Goal: Use online tool/utility: Use online tool/utility

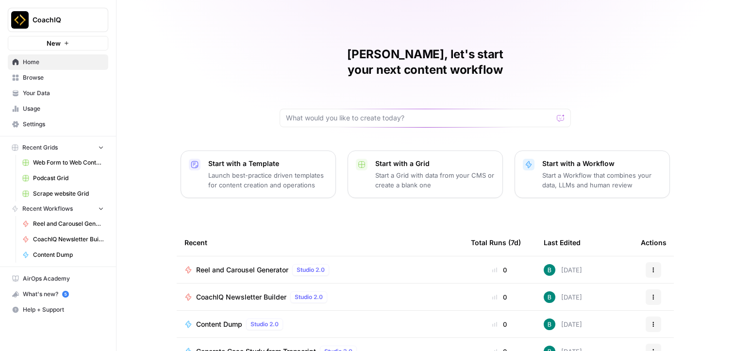
click at [230, 265] on span "Reel and Carousel Generator" at bounding box center [242, 270] width 92 height 10
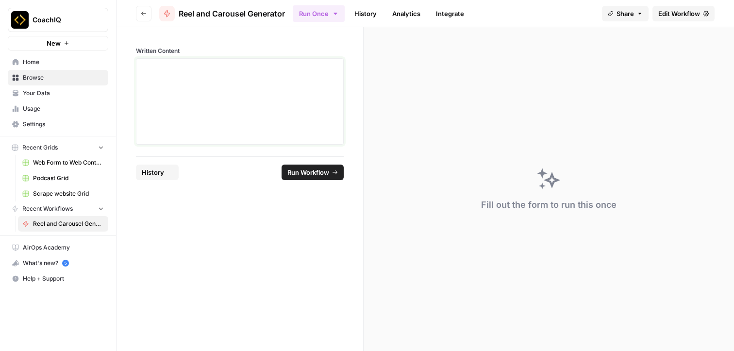
click at [227, 99] on div at bounding box center [239, 102] width 195 height 78
drag, startPoint x: 134, startPoint y: 49, endPoint x: 242, endPoint y: 49, distance: 107.7
click at [242, 49] on div "Written Content" at bounding box center [239, 91] width 247 height 129
click at [242, 49] on label "Written Content" at bounding box center [240, 51] width 208 height 9
click at [169, 50] on label "Written Content" at bounding box center [240, 51] width 208 height 9
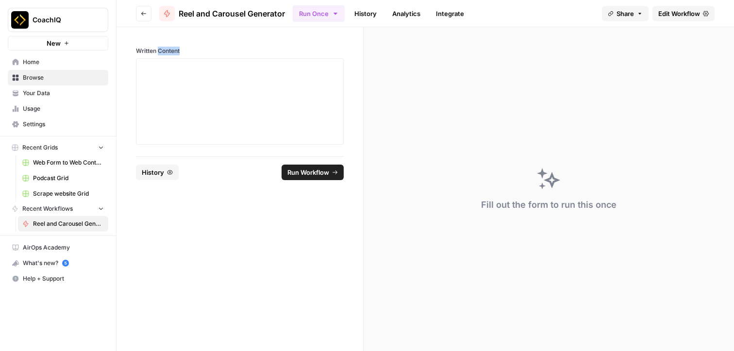
click at [169, 50] on label "Written Content" at bounding box center [240, 51] width 208 height 9
click at [197, 49] on label "Written Content" at bounding box center [240, 51] width 208 height 9
click at [196, 78] on div at bounding box center [239, 102] width 195 height 78
click at [175, 48] on label "Written Content" at bounding box center [240, 51] width 208 height 9
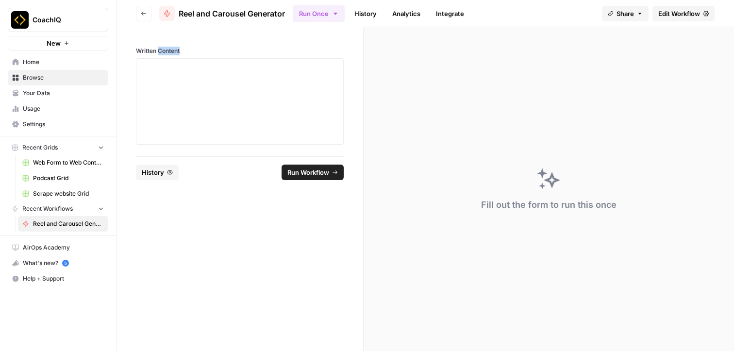
click at [175, 48] on label "Written Content" at bounding box center [240, 51] width 208 height 9
click at [176, 48] on label "Written Content" at bounding box center [240, 51] width 208 height 9
click at [485, 42] on div "Fill out the form to run this once" at bounding box center [548, 189] width 370 height 324
click at [700, 16] on link "Edit Workflow" at bounding box center [683, 14] width 62 height 16
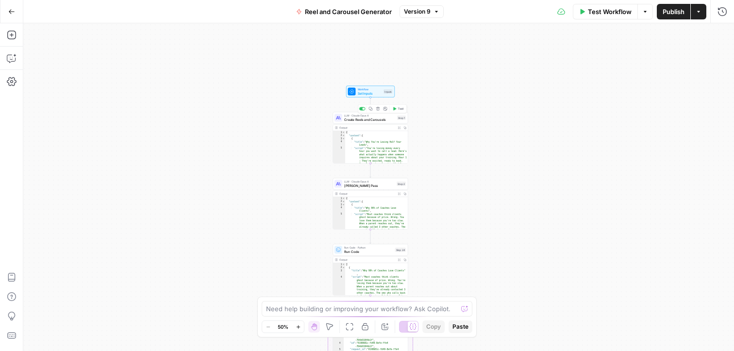
click at [378, 119] on span "Create Reels and Carousels" at bounding box center [369, 119] width 51 height 5
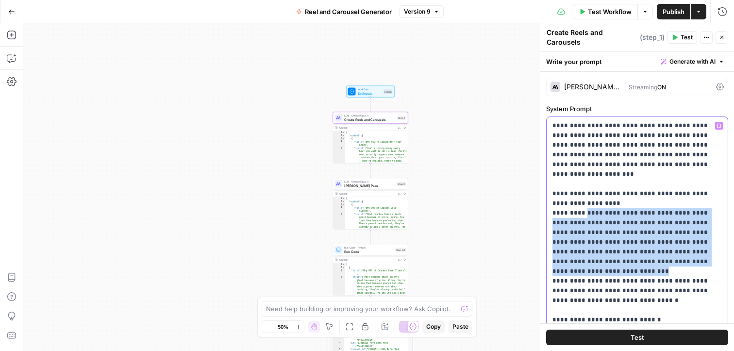
drag, startPoint x: 582, startPoint y: 202, endPoint x: 641, endPoint y: 250, distance: 76.5
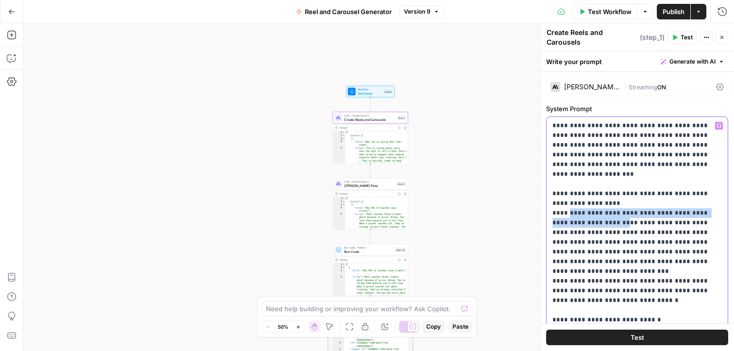
drag, startPoint x: 565, startPoint y: 199, endPoint x: 576, endPoint y: 207, distance: 13.7
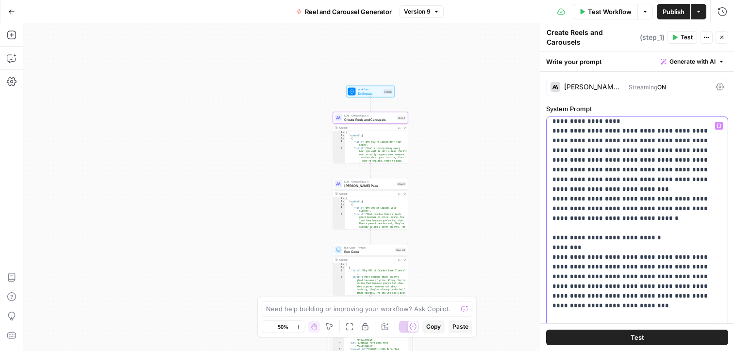
scroll to position [138, 0]
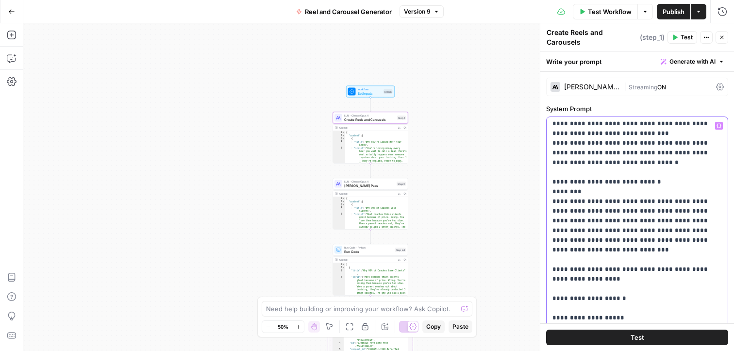
drag, startPoint x: 559, startPoint y: 153, endPoint x: 615, endPoint y: 212, distance: 80.7
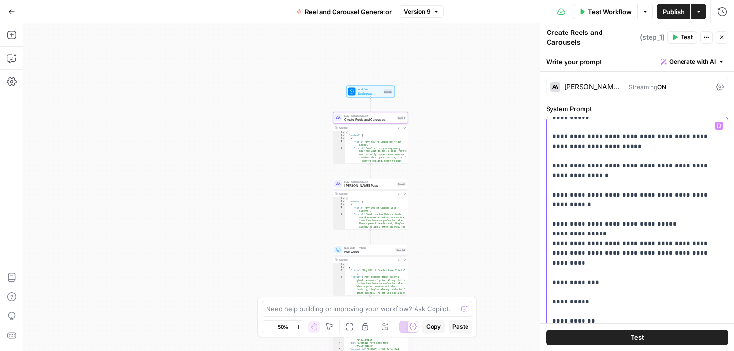
scroll to position [2446, 0]
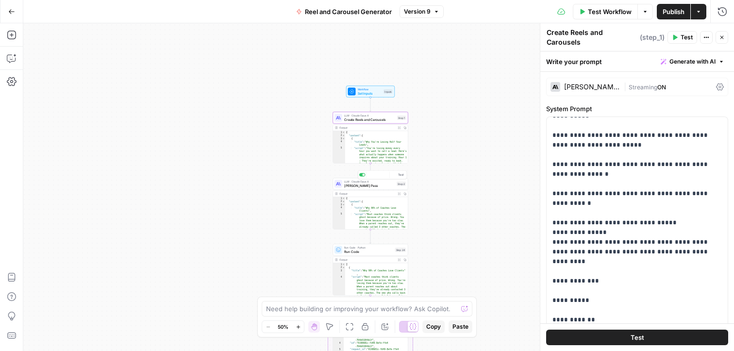
click at [375, 185] on span "[PERSON_NAME] Pass" at bounding box center [369, 185] width 50 height 5
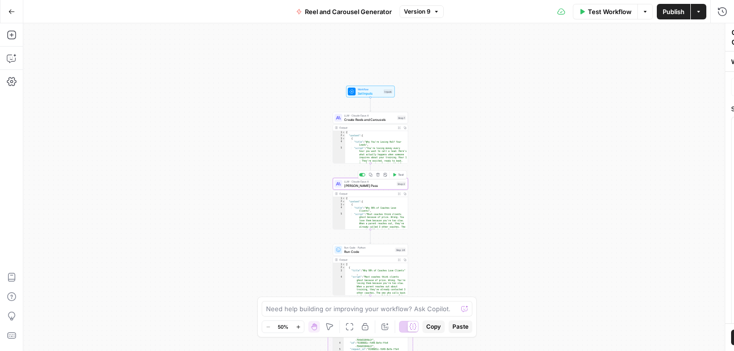
type textarea "[PERSON_NAME] Pass"
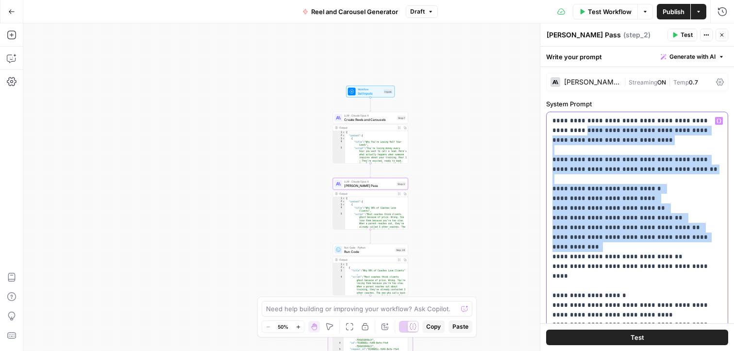
drag, startPoint x: 560, startPoint y: 130, endPoint x: 625, endPoint y: 251, distance: 137.6
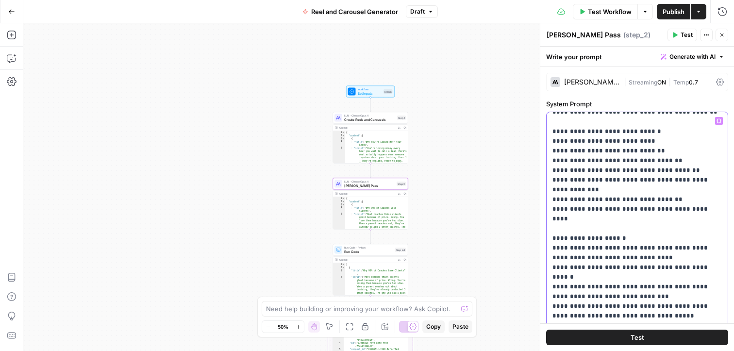
scroll to position [49, 0]
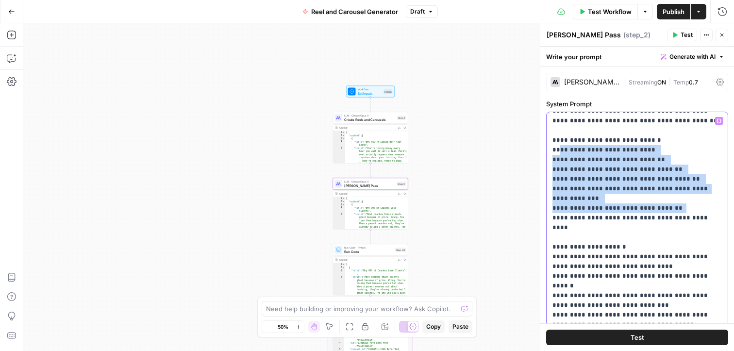
drag, startPoint x: 560, startPoint y: 152, endPoint x: 681, endPoint y: 213, distance: 135.8
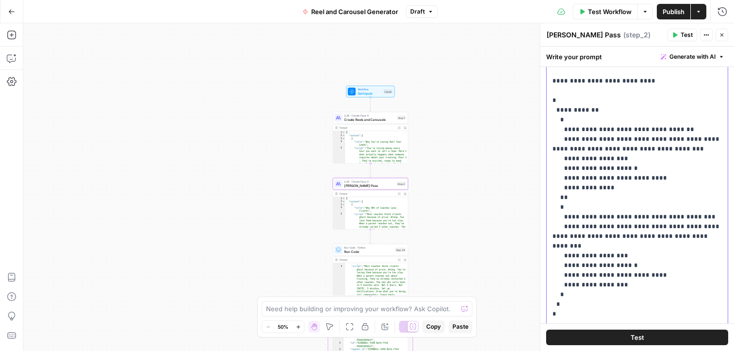
scroll to position [86, 0]
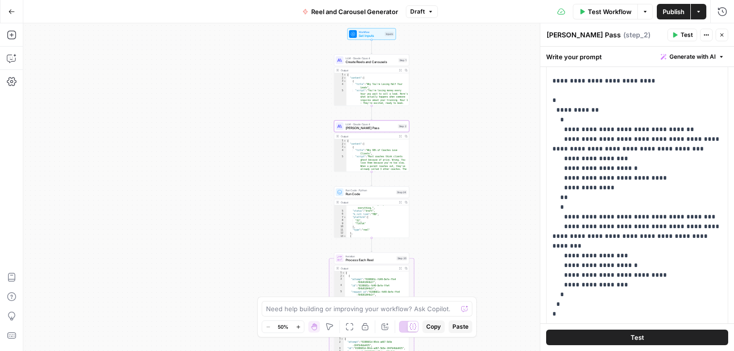
click at [365, 194] on span "Run Code" at bounding box center [369, 194] width 49 height 5
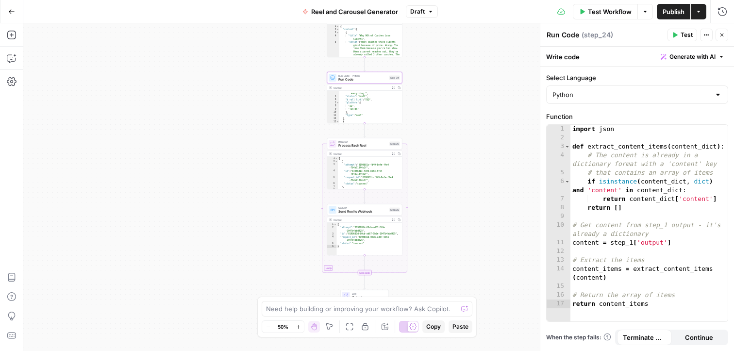
click at [371, 145] on span "Process Each Reel" at bounding box center [362, 145] width 49 height 5
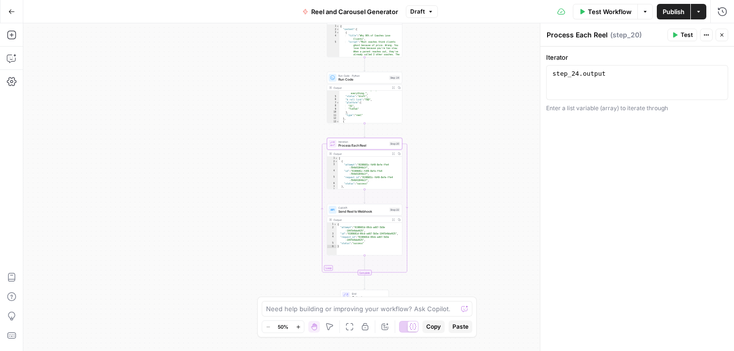
click at [357, 208] on span "Call API" at bounding box center [362, 208] width 49 height 4
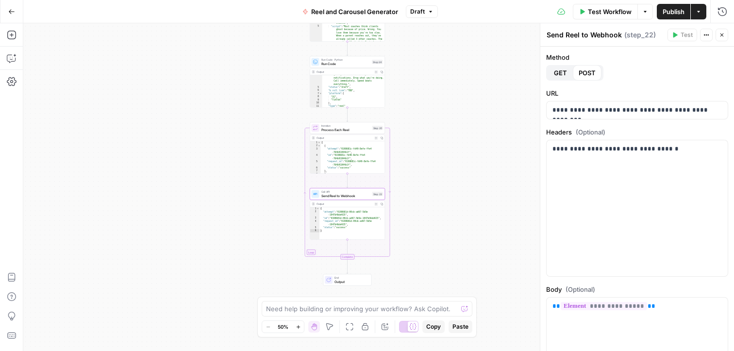
scroll to position [64, 0]
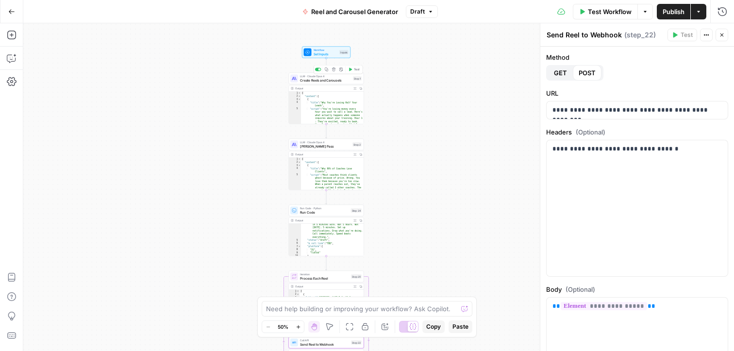
click at [327, 80] on span "Create Reels and Carousels" at bounding box center [325, 80] width 51 height 5
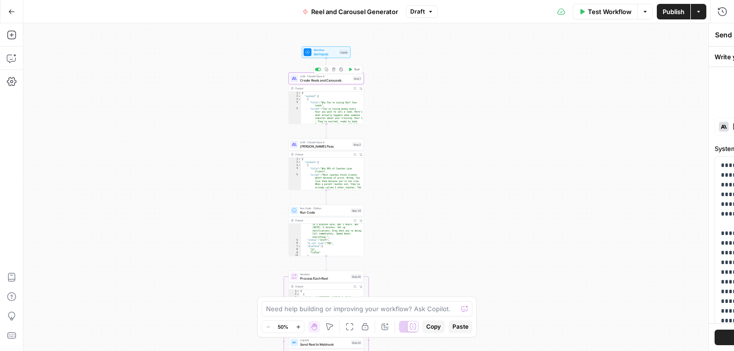
type textarea "Create Reels and Carousels"
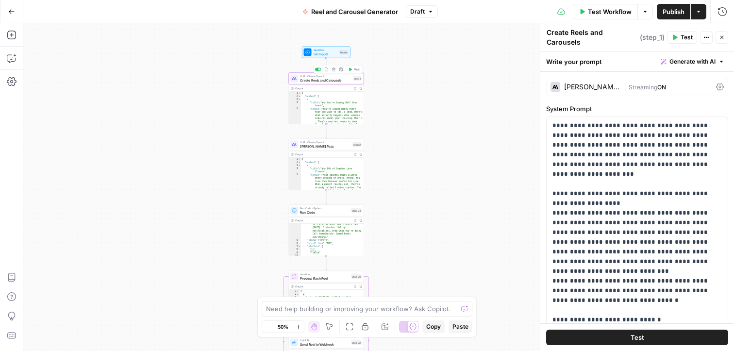
click at [327, 79] on span "Create Reels and Carousels" at bounding box center [325, 80] width 51 height 5
click at [416, 96] on div "Workflow Set Inputs Inputs LLM · [PERSON_NAME] Opus 4 Create Reels and Carousel…" at bounding box center [378, 187] width 710 height 328
click at [327, 78] on span "Create Reels and Carousels" at bounding box center [325, 80] width 51 height 5
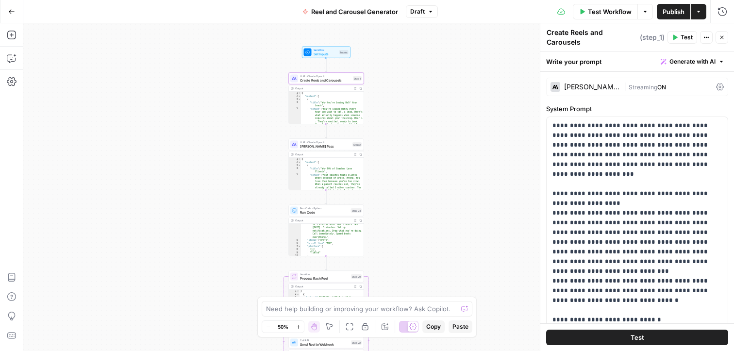
click at [385, 80] on div "Workflow Set Inputs Inputs LLM · [PERSON_NAME] Opus 4 Create Reels and Carousel…" at bounding box center [378, 187] width 710 height 328
click at [324, 79] on span "Create Reels and Carousels" at bounding box center [325, 80] width 51 height 5
click at [421, 83] on div "Workflow Set Inputs Inputs LLM · [PERSON_NAME] Opus 4 Create Reels and Carousel…" at bounding box center [378, 187] width 710 height 328
click at [421, 76] on div "Workflow Set Inputs Inputs LLM · [PERSON_NAME] Opus 4 Create Reels and Carousel…" at bounding box center [378, 187] width 710 height 328
click at [419, 81] on div "Workflow Set Inputs Inputs LLM · [PERSON_NAME] Opus 4 Create Reels and Carousel…" at bounding box center [378, 187] width 710 height 328
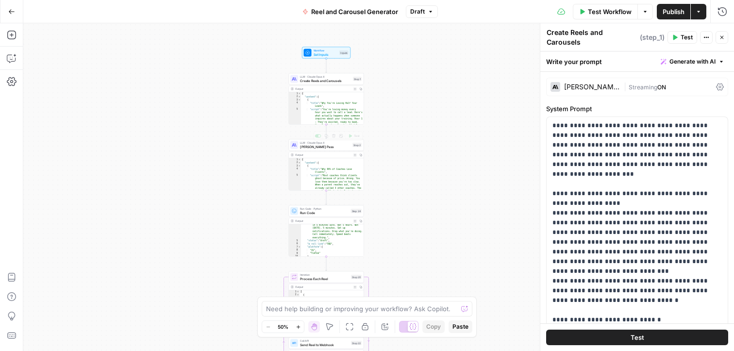
click at [386, 134] on div "Workflow Set Inputs Inputs LLM · [PERSON_NAME] Opus 4 Create Reels and Carousel…" at bounding box center [378, 187] width 710 height 328
click at [401, 79] on div "Workflow Set Inputs Inputs LLM · [PERSON_NAME] Opus 4 Create Reels and Carousel…" at bounding box center [378, 187] width 710 height 328
click at [318, 82] on span "Create Reels and Carousels" at bounding box center [324, 82] width 51 height 5
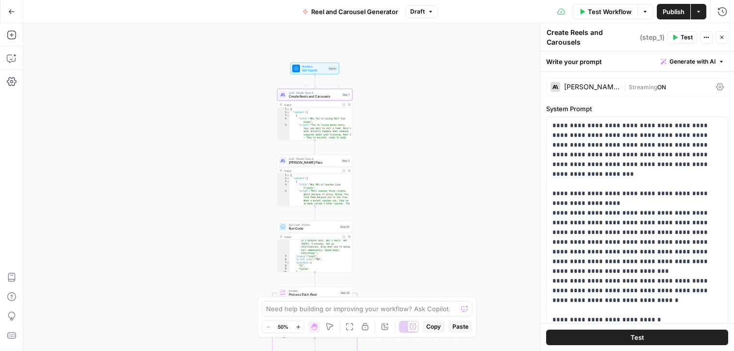
click at [327, 94] on span "Create Reels and Carousels" at bounding box center [314, 96] width 51 height 5
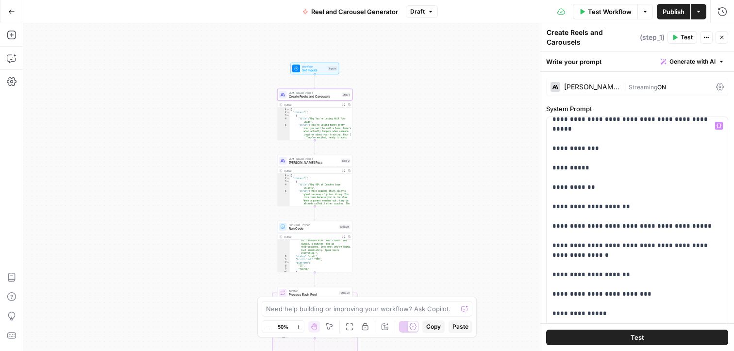
scroll to position [0, 0]
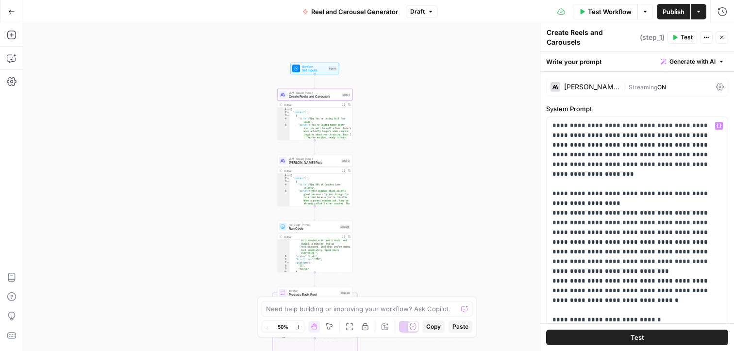
click at [450, 116] on div "Workflow Set Inputs Inputs LLM · [PERSON_NAME] Opus 4 Create Reels and Carousel…" at bounding box center [378, 187] width 710 height 328
click at [346, 148] on div "Workflow Set Inputs Inputs LLM · [PERSON_NAME] Opus 4 Create Reels and Carousel…" at bounding box center [378, 187] width 710 height 328
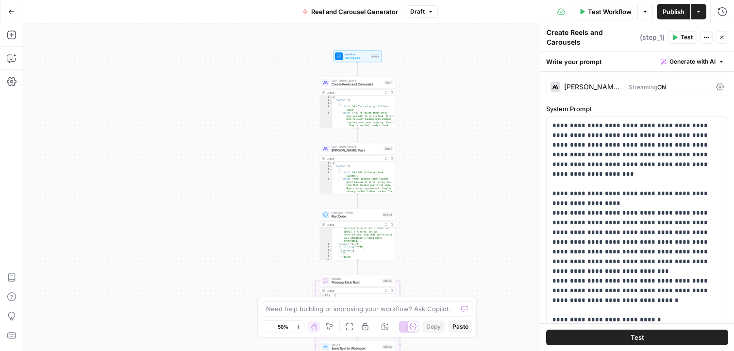
drag, startPoint x: 453, startPoint y: 217, endPoint x: 495, endPoint y: 205, distance: 44.4
click at [495, 205] on div "Workflow Set Inputs Inputs LLM · [PERSON_NAME] Opus 4 Create Reels and Carousel…" at bounding box center [378, 187] width 710 height 328
click at [425, 144] on div "Workflow Set Inputs Inputs LLM · [PERSON_NAME] Opus 4 Create Reels and Carousel…" at bounding box center [378, 187] width 710 height 328
click at [400, 148] on div "Workflow Set Inputs Inputs LLM · [PERSON_NAME] Opus 4 Create Reels and Carousel…" at bounding box center [378, 187] width 710 height 328
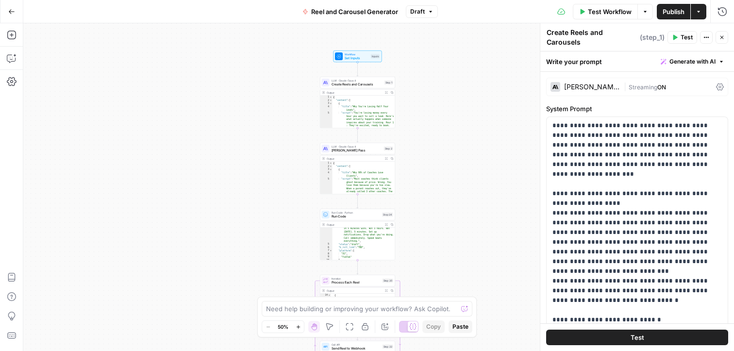
click at [402, 82] on div "Workflow Set Inputs Inputs LLM · [PERSON_NAME] Opus 4 Create Reels and Carousel…" at bounding box center [378, 187] width 710 height 328
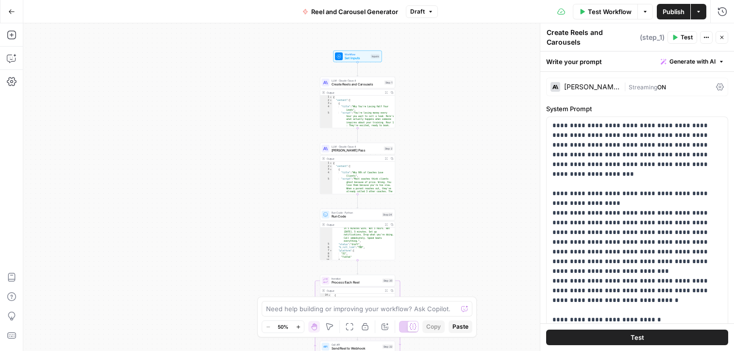
click at [402, 82] on div "Workflow Set Inputs Inputs LLM · [PERSON_NAME] Opus 4 Create Reels and Carousel…" at bounding box center [378, 187] width 710 height 328
click at [400, 82] on div "Workflow Set Inputs Inputs LLM · [PERSON_NAME] Opus 4 Create Reels and Carousel…" at bounding box center [378, 187] width 710 height 328
click at [399, 82] on div "Workflow Set Inputs Inputs LLM · [PERSON_NAME] Opus 4 Create Reels and Carousel…" at bounding box center [378, 187] width 710 height 328
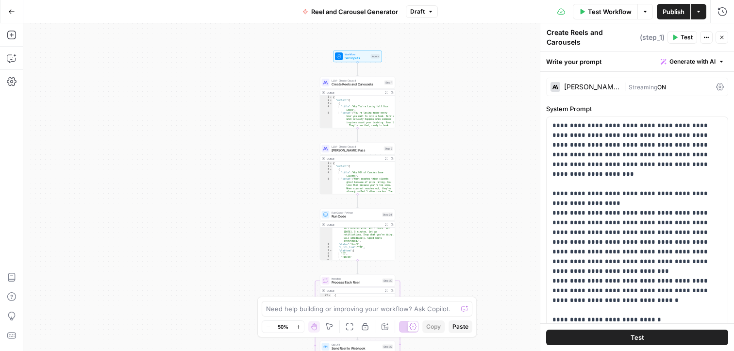
click at [399, 82] on div "Workflow Set Inputs Inputs LLM · [PERSON_NAME] Opus 4 Create Reels and Carousel…" at bounding box center [378, 187] width 710 height 328
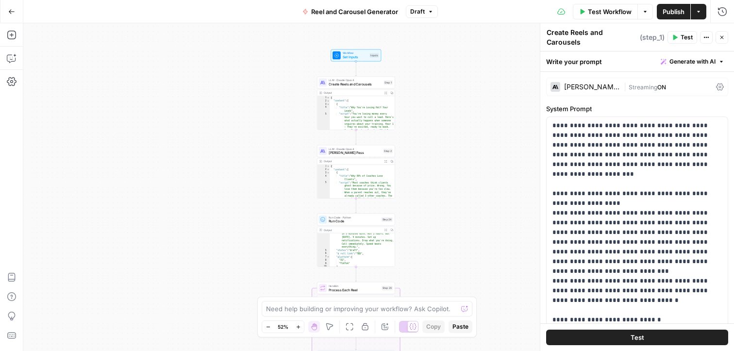
click at [399, 82] on div "Workflow Set Inputs Inputs LLM · [PERSON_NAME] Opus 4 Create Reels and Carousel…" at bounding box center [378, 187] width 710 height 328
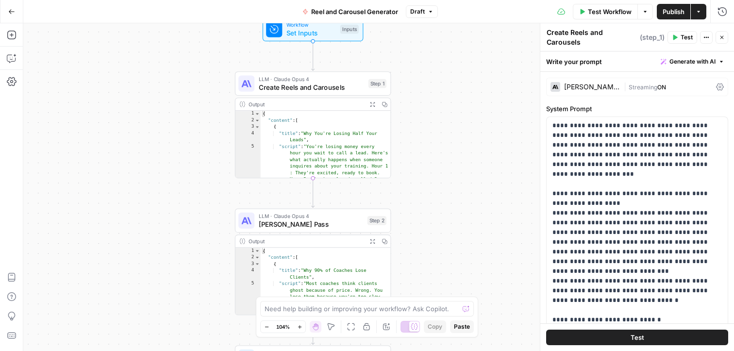
click at [400, 82] on div "Workflow Set Inputs Inputs LLM · [PERSON_NAME] Opus 4 Create Reels and Carousel…" at bounding box center [378, 187] width 710 height 328
click at [462, 241] on div "Workflow Set Inputs Inputs LLM · [PERSON_NAME] Opus 4 Create Reels and Carousel…" at bounding box center [378, 187] width 710 height 328
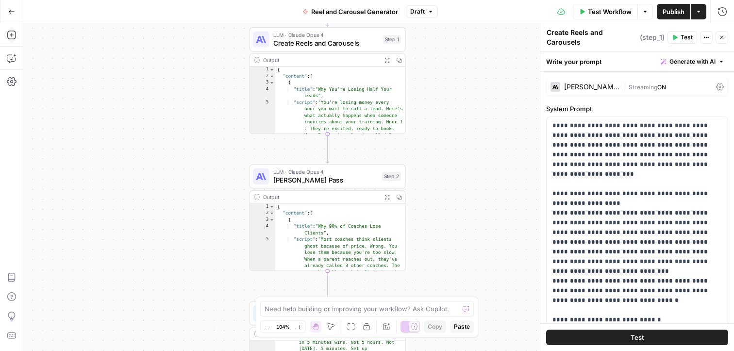
drag, startPoint x: 460, startPoint y: 238, endPoint x: 484, endPoint y: 200, distance: 44.6
click at [484, 200] on div "Workflow Set Inputs Inputs LLM · [PERSON_NAME] Opus 4 Create Reels and Carousel…" at bounding box center [378, 187] width 710 height 328
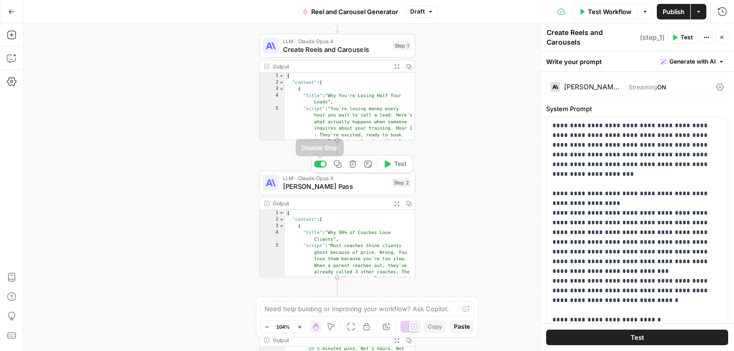
click at [470, 172] on div "Workflow Set Inputs Inputs LLM · [PERSON_NAME] Opus 4 Create Reels and Carousel…" at bounding box center [378, 187] width 710 height 328
click at [466, 157] on div "Workflow Set Inputs Inputs LLM · [PERSON_NAME] Opus 4 Create Reels and Carousel…" at bounding box center [378, 187] width 710 height 328
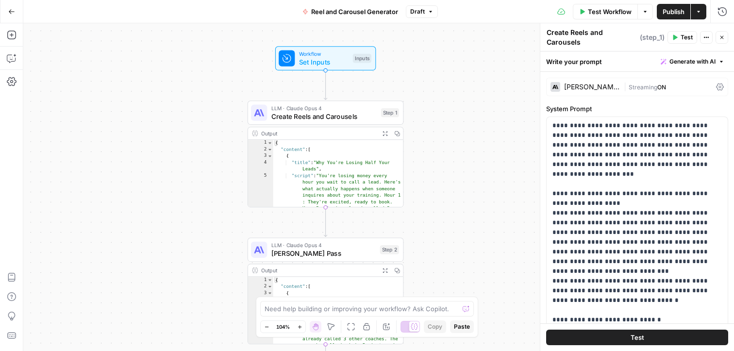
drag, startPoint x: 465, startPoint y: 156, endPoint x: 453, endPoint y: 222, distance: 67.1
click at [453, 222] on div "Workflow Set Inputs Inputs LLM · [PERSON_NAME] Opus 4 Create Reels and Carousel…" at bounding box center [378, 187] width 710 height 328
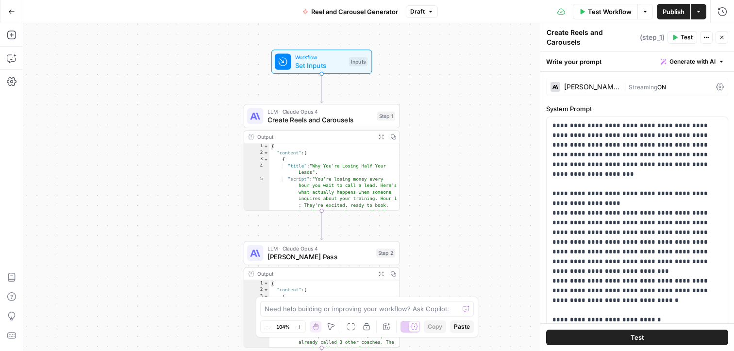
click at [449, 85] on div "Workflow Set Inputs Inputs LLM · [PERSON_NAME] Opus 4 Create Reels and Carousel…" at bounding box center [378, 187] width 710 height 328
click at [337, 88] on div "Workflow Set Inputs Inputs LLM · [PERSON_NAME] Opus 4 Create Reels and Carousel…" at bounding box center [378, 187] width 710 height 328
click at [337, 87] on div "Workflow Set Inputs Inputs LLM · [PERSON_NAME] Opus 4 Create Reels and Carousel…" at bounding box center [378, 187] width 710 height 328
click at [338, 225] on div "Workflow Set Inputs Inputs LLM · [PERSON_NAME] Opus 4 Create Reels and Carousel…" at bounding box center [378, 187] width 710 height 328
click at [298, 226] on div "Workflow Set Inputs Inputs LLM · [PERSON_NAME] Opus 4 Create Reels and Carousel…" at bounding box center [378, 187] width 710 height 328
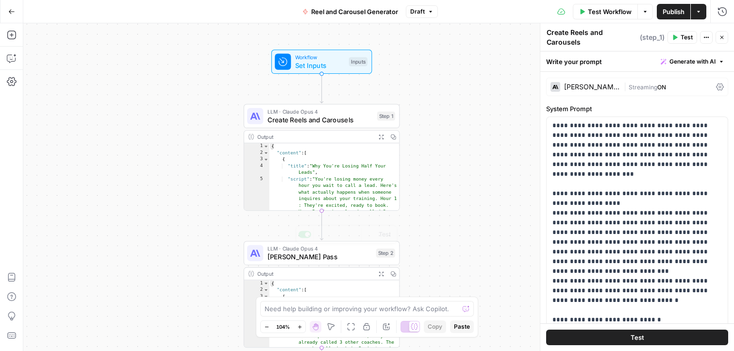
click at [425, 193] on div "Workflow Set Inputs Inputs LLM · [PERSON_NAME] Opus 4 Create Reels and Carousel…" at bounding box center [378, 187] width 710 height 328
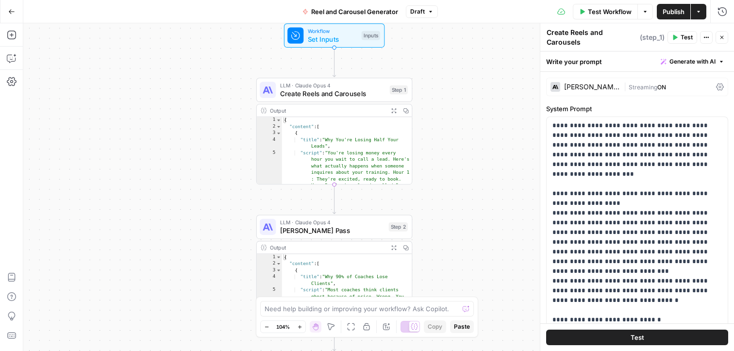
drag, startPoint x: 425, startPoint y: 193, endPoint x: 437, endPoint y: 166, distance: 29.1
click at [437, 166] on div "Workflow Set Inputs Inputs LLM · [PERSON_NAME] Opus 4 Create Reels and Carousel…" at bounding box center [378, 187] width 710 height 328
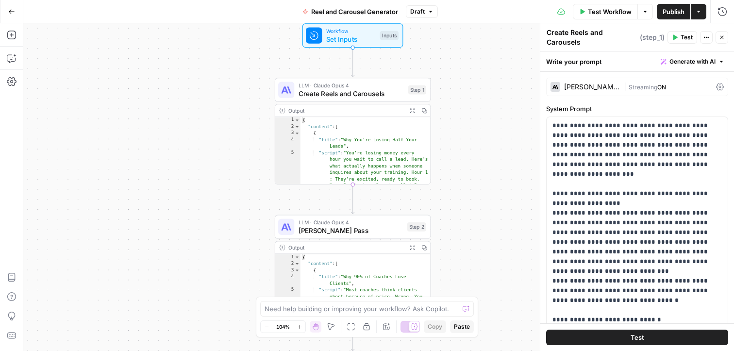
drag, startPoint x: 428, startPoint y: 54, endPoint x: 447, endPoint y: 54, distance: 18.4
click at [447, 54] on div "Workflow Set Inputs Inputs LLM · [PERSON_NAME] Opus 4 Create Reels and Carousel…" at bounding box center [378, 187] width 710 height 328
click at [400, 90] on span "Create Reels and Carousels" at bounding box center [351, 93] width 106 height 10
click at [477, 108] on div "Workflow Set Inputs Inputs LLM · [PERSON_NAME] Opus 4 Create Reels and Carousel…" at bounding box center [378, 187] width 710 height 328
click at [449, 89] on div "Workflow Set Inputs Inputs LLM · [PERSON_NAME] Opus 4 Create Reels and Carousel…" at bounding box center [378, 187] width 710 height 328
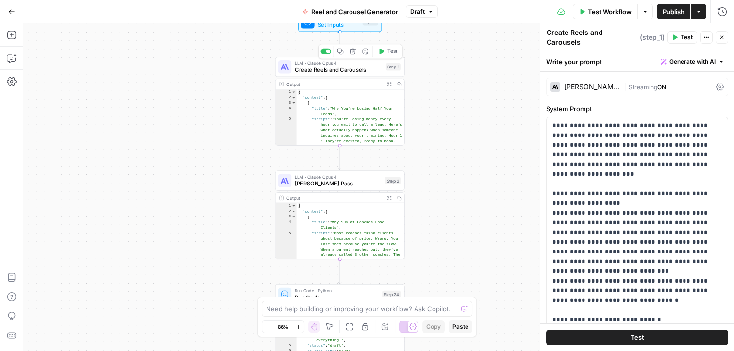
click at [336, 68] on span "Create Reels and Carousels" at bounding box center [339, 70] width 88 height 8
click at [500, 80] on div "Workflow Set Inputs Inputs LLM · [PERSON_NAME] Opus 4 Create Reels and Carousel…" at bounding box center [378, 187] width 710 height 328
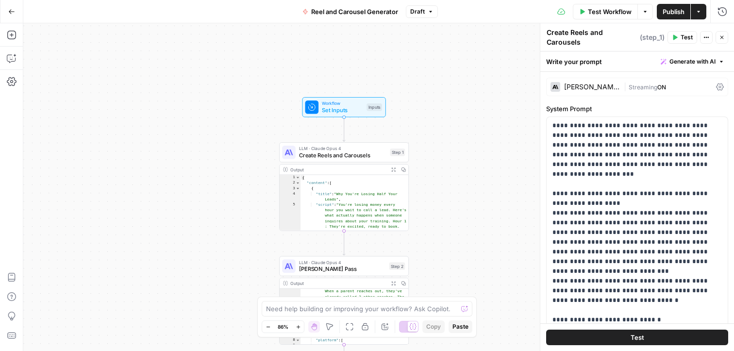
click at [431, 107] on div "Workflow Set Inputs Inputs LLM · [PERSON_NAME] Opus 4 Create Reels and Carousel…" at bounding box center [378, 187] width 710 height 328
click at [344, 85] on div "Workflow Set Inputs Inputs LLM · [PERSON_NAME] Opus 4 Create Reels and Carousel…" at bounding box center [378, 187] width 710 height 328
click at [411, 106] on div "Workflow Set Inputs Inputs LLM · [PERSON_NAME] Opus 4 Create Reels and Carousel…" at bounding box center [378, 187] width 710 height 328
click at [420, 107] on div "Workflow Set Inputs Inputs LLM · [PERSON_NAME] Opus 4 Create Reels and Carousel…" at bounding box center [378, 187] width 710 height 328
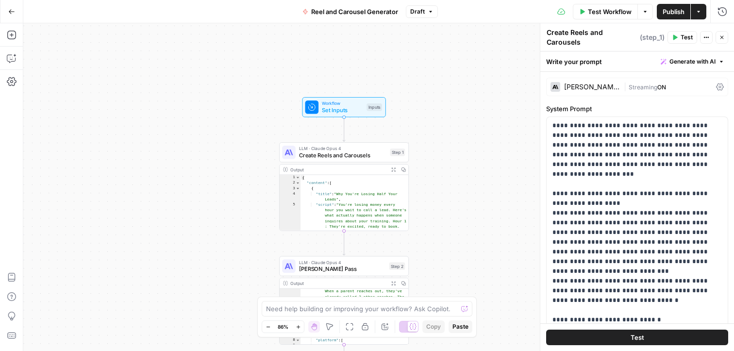
click at [420, 108] on div "Workflow Set Inputs Inputs LLM · [PERSON_NAME] Opus 4 Create Reels and Carousel…" at bounding box center [378, 187] width 710 height 328
click at [419, 105] on div "Workflow Set Inputs Inputs LLM · [PERSON_NAME] Opus 4 Create Reels and Carousel…" at bounding box center [378, 187] width 710 height 328
click at [442, 202] on div "Workflow Set Inputs Inputs LLM · [PERSON_NAME] Opus 4 Create Reels and Carousel…" at bounding box center [378, 187] width 710 height 328
click at [442, 200] on div "Workflow Set Inputs Inputs LLM · [PERSON_NAME] Opus 4 Create Reels and Carousel…" at bounding box center [378, 187] width 710 height 328
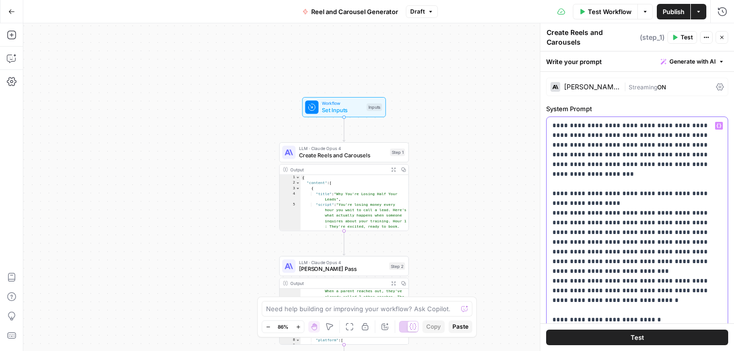
click at [496, 158] on div "Workflow Set Inputs Inputs LLM · [PERSON_NAME] Opus 4 Create Reels and Carousel…" at bounding box center [378, 187] width 710 height 328
click at [185, 39] on div "Workflow Set Inputs Inputs LLM · [PERSON_NAME] Opus 4 Create Reels and Carousel…" at bounding box center [378, 187] width 710 height 328
click at [384, 55] on div "Workflow Set Inputs Inputs LLM · [PERSON_NAME] Opus 4 Create Reels and Carousel…" at bounding box center [378, 187] width 710 height 328
click at [456, 102] on div "Workflow Set Inputs Inputs LLM · [PERSON_NAME] Opus 4 Create Reels and Carousel…" at bounding box center [378, 187] width 710 height 328
